Goal: Entertainment & Leisure: Consume media (video, audio)

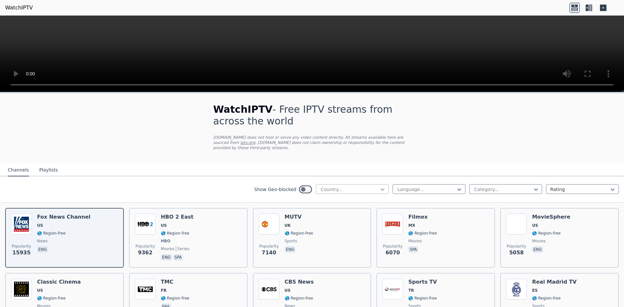
click at [379, 186] on icon at bounding box center [382, 189] width 7 height 7
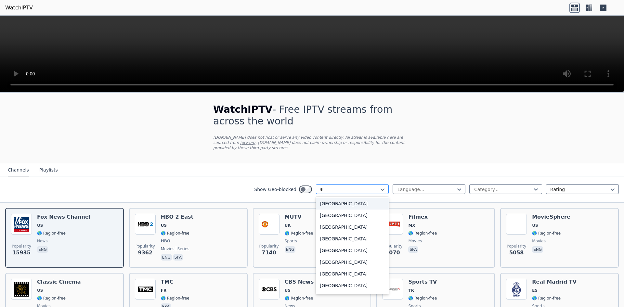
type input "**"
click at [355, 210] on div "[GEOGRAPHIC_DATA]" at bounding box center [352, 216] width 73 height 12
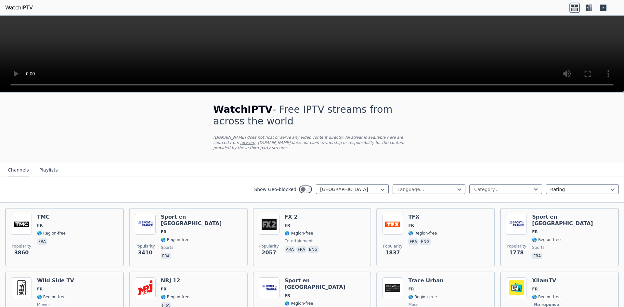
click at [41, 166] on button "Playlists" at bounding box center [48, 170] width 19 height 12
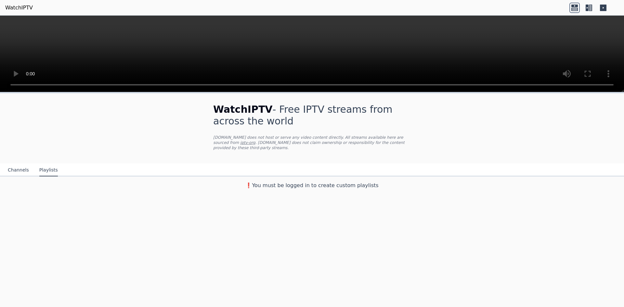
click at [21, 164] on button "Channels" at bounding box center [18, 170] width 21 height 12
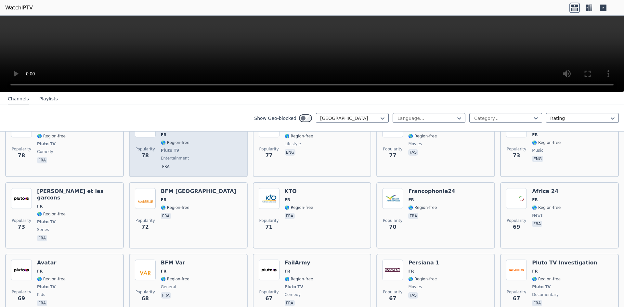
scroll to position [1300, 0]
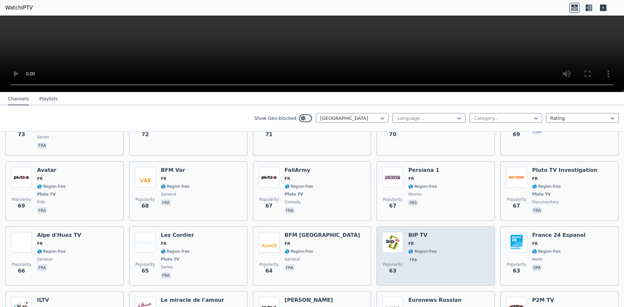
click at [437, 232] on div "Popularity 63 BIP TV FR 🌎 Region-free fra" at bounding box center [435, 256] width 107 height 48
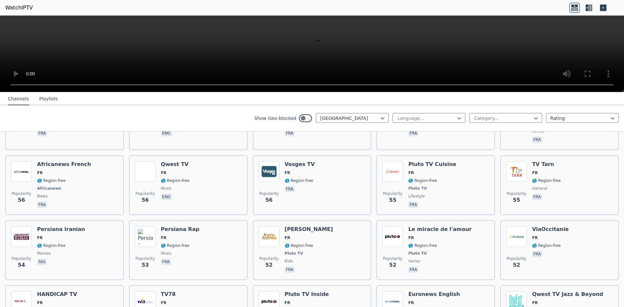
scroll to position [1593, 0]
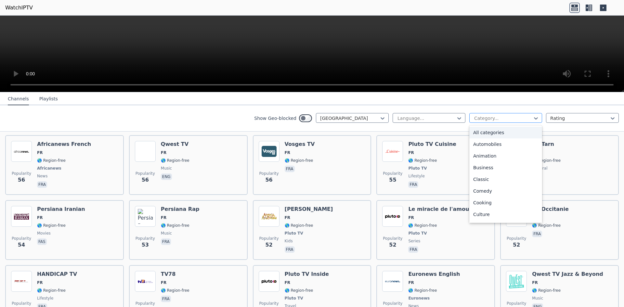
click at [492, 118] on div at bounding box center [503, 118] width 59 height 7
click at [436, 128] on div "Show Geo-blocked France Language... 27 results available. Use Up and Down to ch…" at bounding box center [312, 118] width 624 height 26
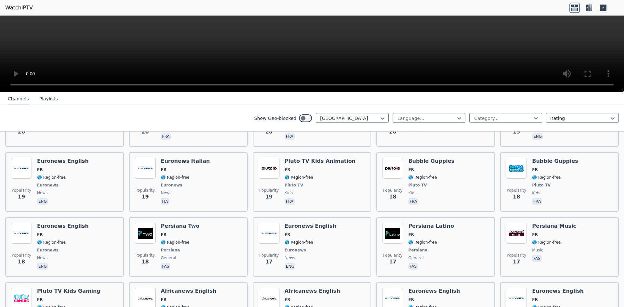
scroll to position [2600, 0]
